Goal: Information Seeking & Learning: Learn about a topic

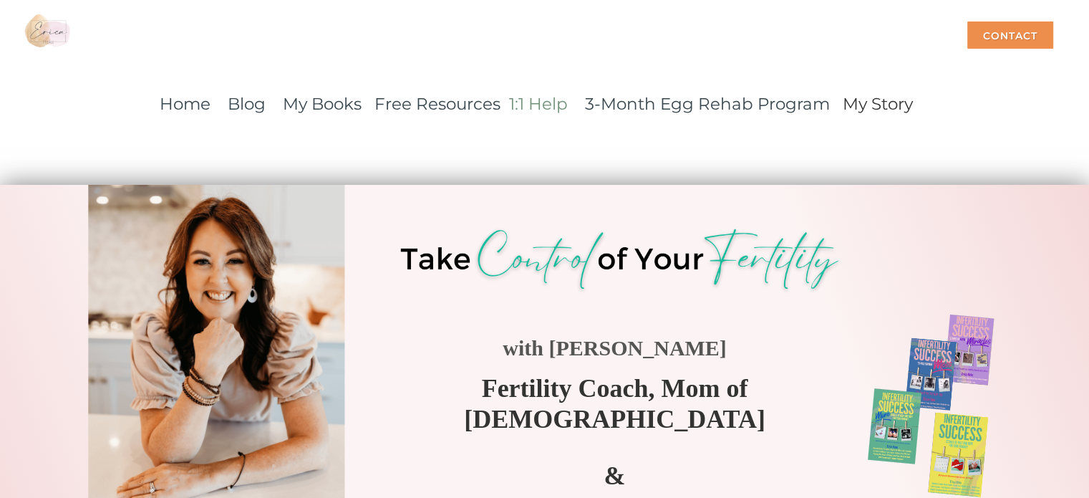
click at [547, 109] on link "1:1 Help" at bounding box center [538, 104] width 59 height 20
